Goal: Task Accomplishment & Management: Manage account settings

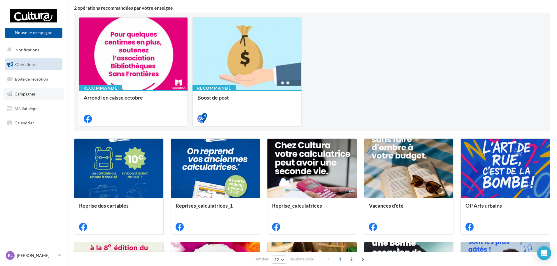
scroll to position [11, 0]
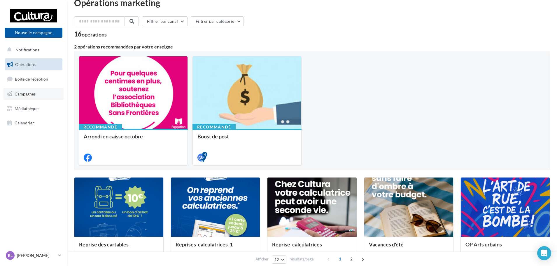
click at [28, 97] on link "Campagnes" at bounding box center [33, 94] width 60 height 12
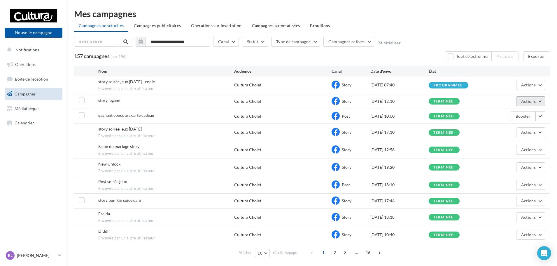
click at [538, 102] on button "Actions" at bounding box center [530, 101] width 29 height 10
click at [449, 104] on div "terminée" at bounding box center [444, 101] width 31 height 6
click at [452, 102] on div "terminée" at bounding box center [443, 101] width 20 height 4
drag, startPoint x: 452, startPoint y: 102, endPoint x: 440, endPoint y: 97, distance: 13.0
click at [451, 101] on div "terminée" at bounding box center [443, 101] width 20 height 4
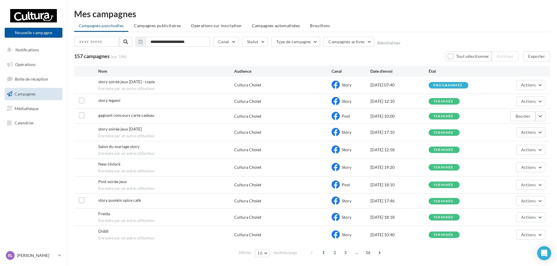
click at [403, 102] on div "[DATE] 12:10" at bounding box center [399, 101] width 58 height 6
click at [328, 99] on div "Cultura Cholet" at bounding box center [282, 101] width 97 height 6
click at [338, 99] on icon at bounding box center [336, 101] width 8 height 8
click at [345, 101] on span "Story" at bounding box center [347, 101] width 10 height 5
click at [338, 98] on icon at bounding box center [336, 101] width 8 height 8
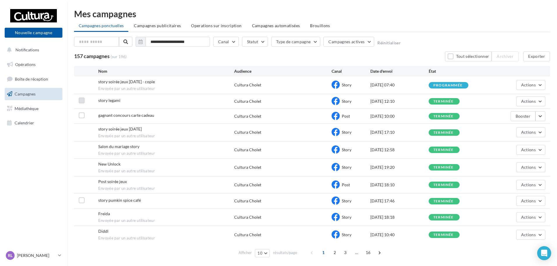
click at [82, 103] on label at bounding box center [82, 100] width 6 height 6
click at [542, 101] on button "Actions" at bounding box center [530, 101] width 29 height 10
click at [541, 101] on button "Actions" at bounding box center [530, 101] width 29 height 10
click at [536, 103] on button "Actions" at bounding box center [530, 101] width 29 height 10
click at [511, 159] on button "Archiver" at bounding box center [516, 160] width 58 height 15
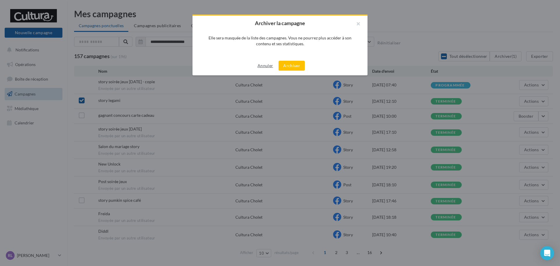
click at [269, 68] on button "Annuler" at bounding box center [265, 65] width 20 height 7
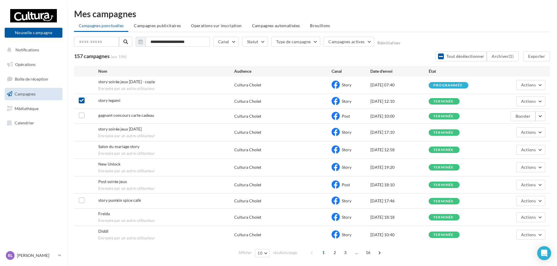
click at [83, 98] on label at bounding box center [82, 100] width 6 height 6
click at [275, 3] on div "**********" at bounding box center [312, 134] width 490 height 269
